Goal: Use online tool/utility: Utilize a website feature to perform a specific function

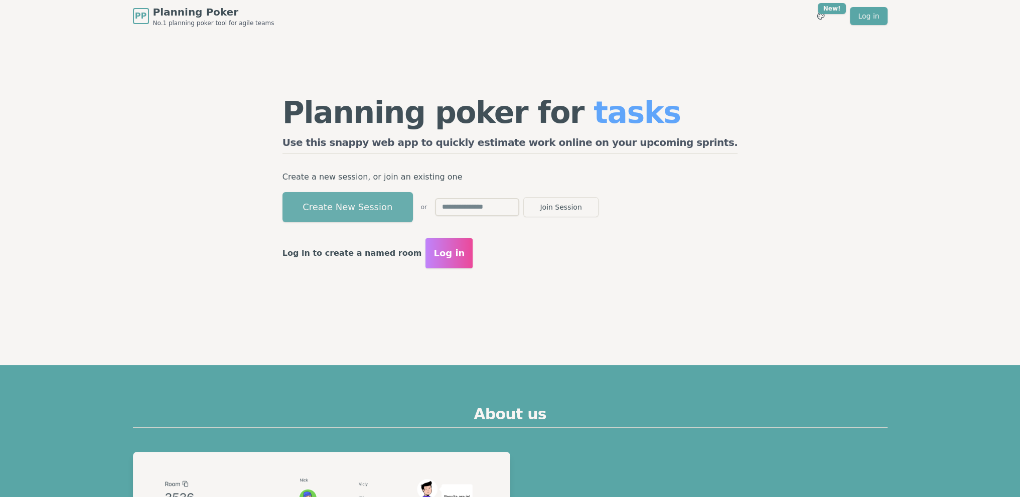
click at [413, 199] on button "Create New Session" at bounding box center [347, 207] width 130 height 30
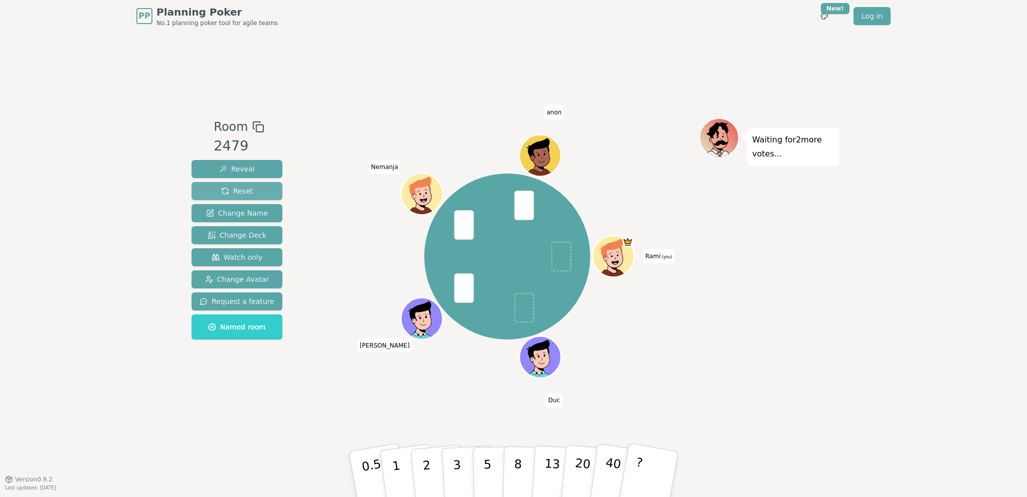
click at [245, 190] on span "Reset" at bounding box center [237, 191] width 32 height 10
click at [233, 256] on span "Watch only" at bounding box center [237, 257] width 51 height 10
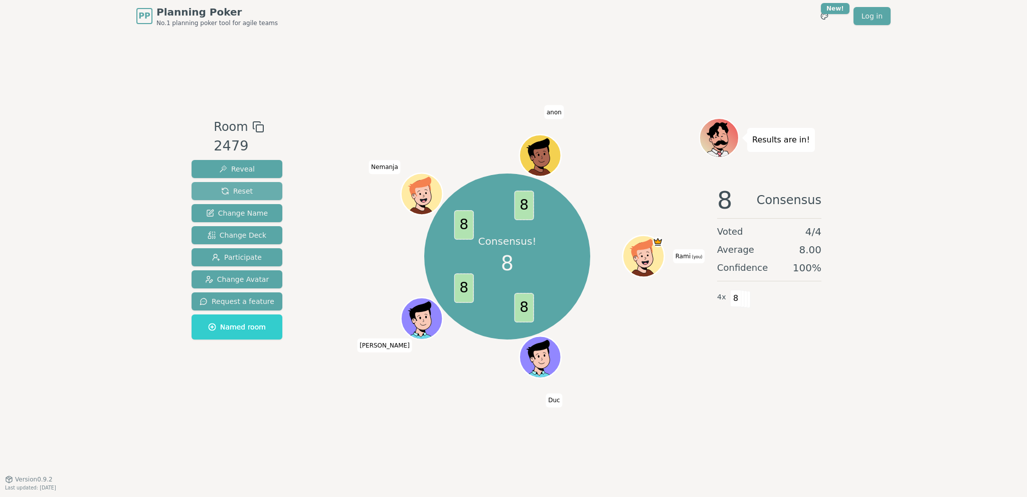
click at [242, 195] on span "Reset" at bounding box center [237, 191] width 32 height 10
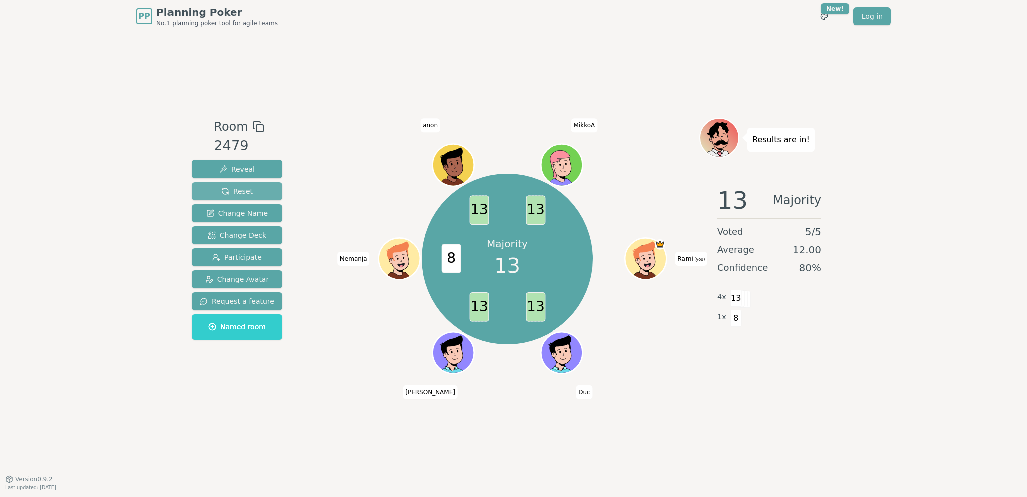
click at [255, 190] on button "Reset" at bounding box center [237, 191] width 91 height 18
click at [242, 193] on span "Reset" at bounding box center [237, 191] width 32 height 10
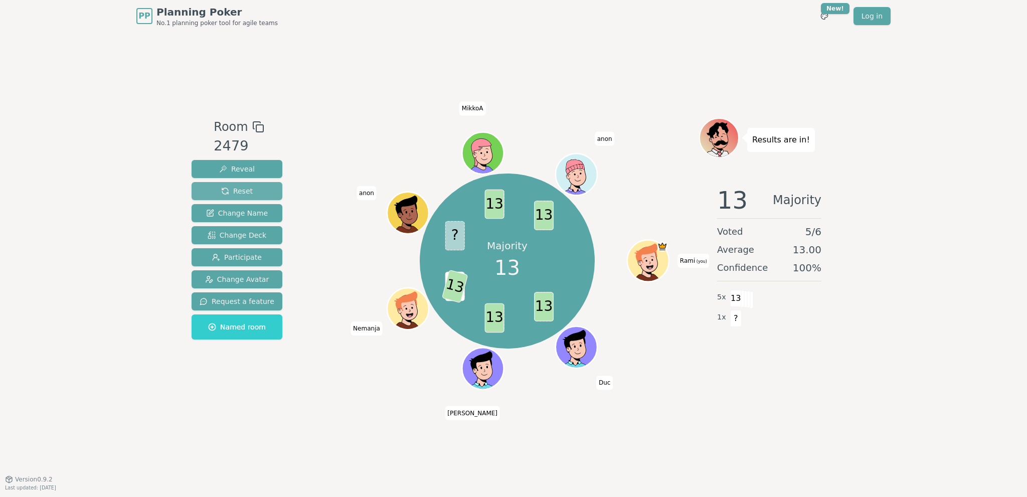
click at [241, 188] on span "Reset" at bounding box center [237, 191] width 32 height 10
click at [247, 189] on span "Reset" at bounding box center [237, 191] width 32 height 10
click at [244, 192] on span "Reset" at bounding box center [237, 191] width 32 height 10
